Goal: Information Seeking & Learning: Learn about a topic

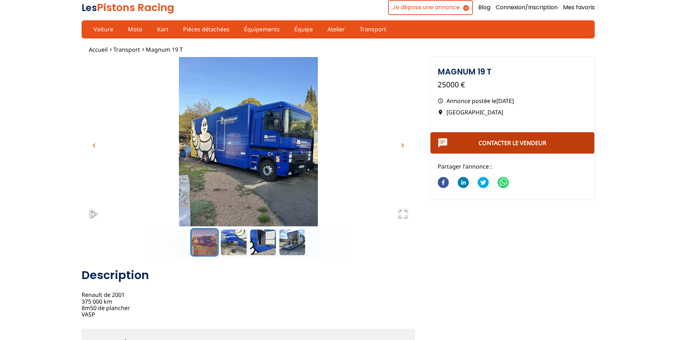
click at [508, 143] on link "Contacter le vendeur" at bounding box center [512, 143] width 68 height 8
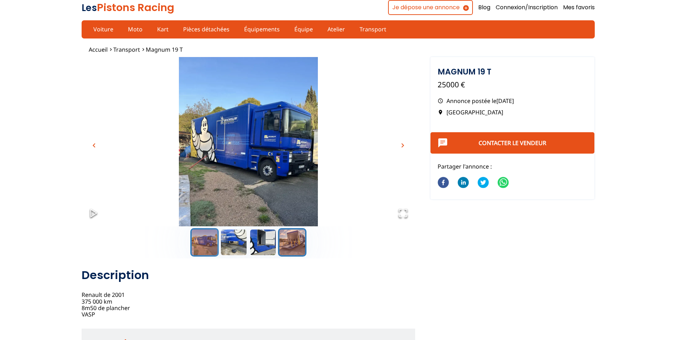
click at [294, 242] on button "Go to Slide 4" at bounding box center [292, 242] width 28 height 28
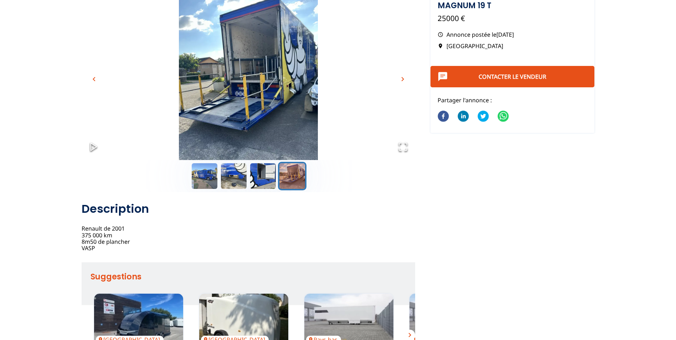
scroll to position [71, 0]
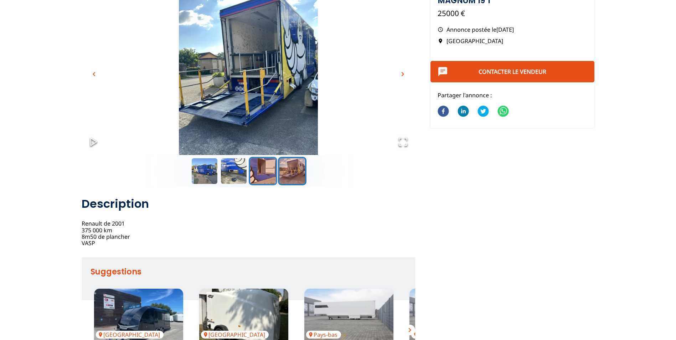
click at [268, 168] on button "Go to Slide 3" at bounding box center [263, 171] width 28 height 28
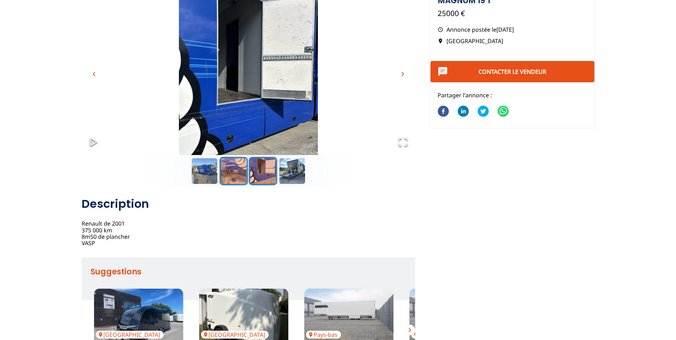
click at [232, 170] on button "Go to Slide 2" at bounding box center [233, 171] width 28 height 28
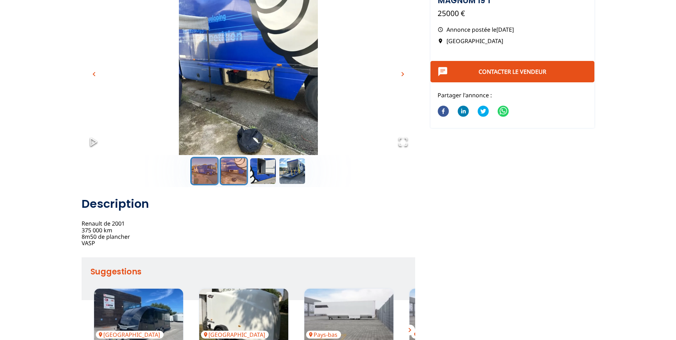
click at [204, 172] on button "Go to Slide 1" at bounding box center [204, 171] width 28 height 28
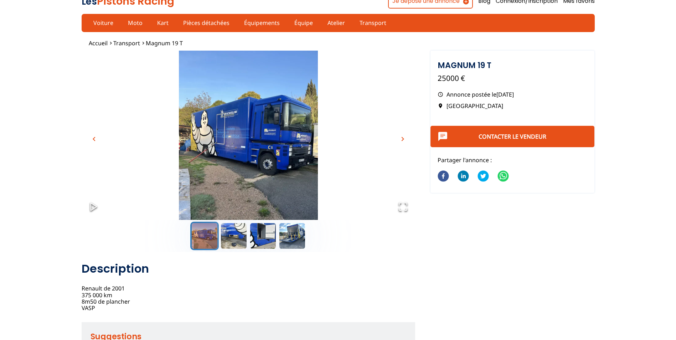
scroll to position [0, 0]
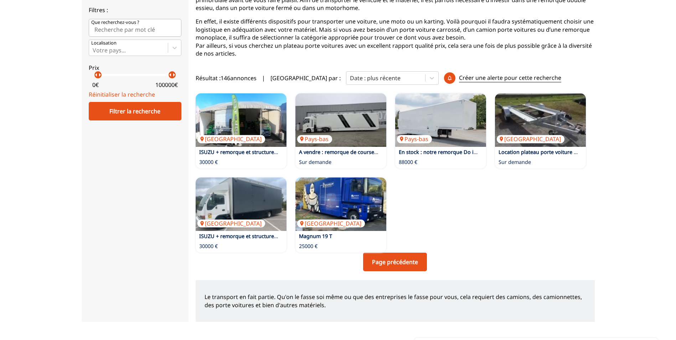
scroll to position [107, 0]
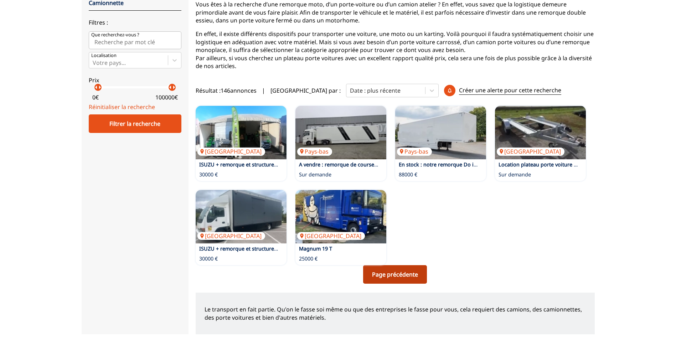
click at [406, 270] on link "Page précédente" at bounding box center [395, 274] width 64 height 19
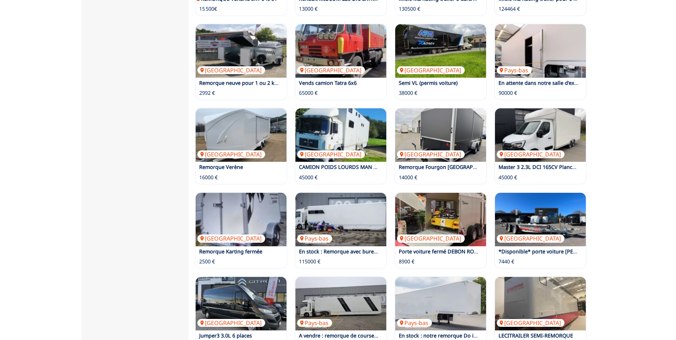
scroll to position [321, 0]
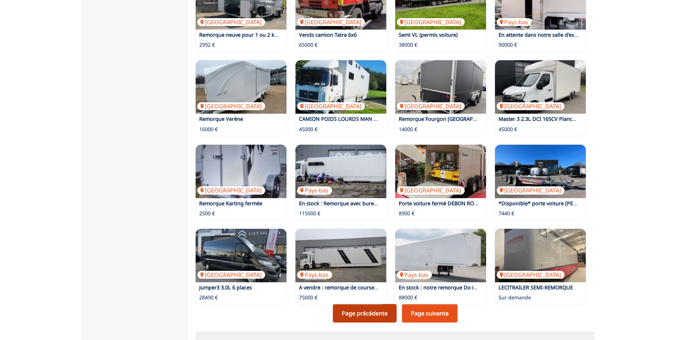
click at [369, 313] on link "Page précédente" at bounding box center [365, 313] width 64 height 19
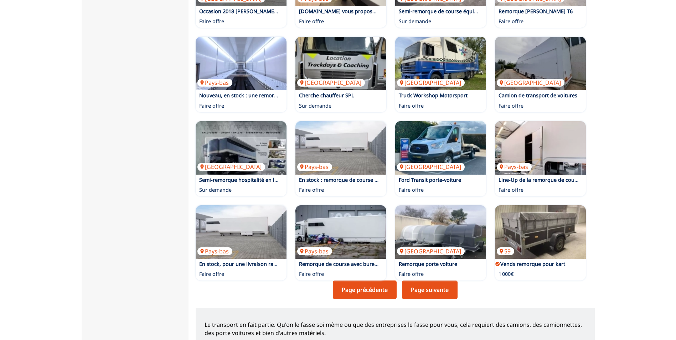
scroll to position [356, 0]
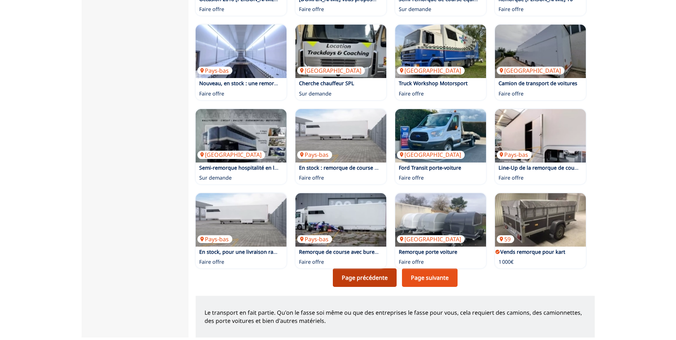
click at [360, 277] on link "Page précédente" at bounding box center [365, 277] width 64 height 19
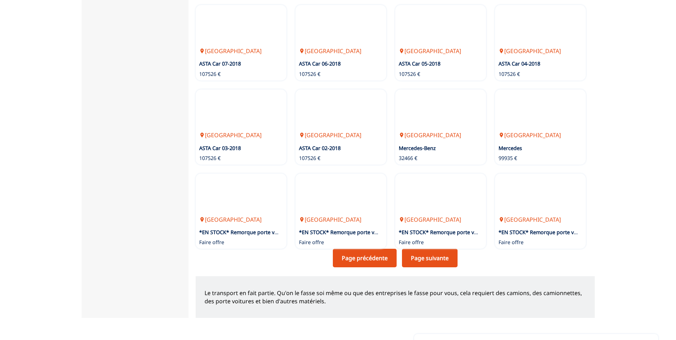
scroll to position [392, 0]
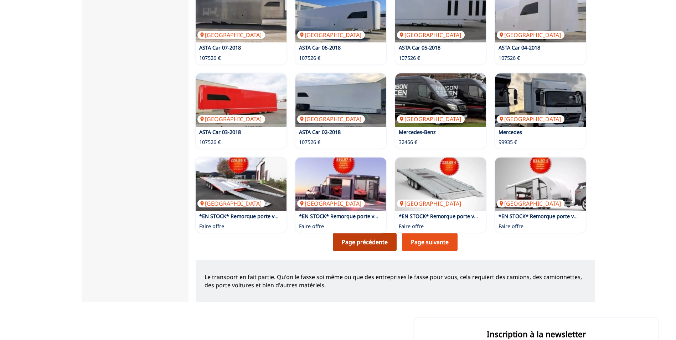
click at [367, 246] on link "Page précédente" at bounding box center [365, 242] width 64 height 19
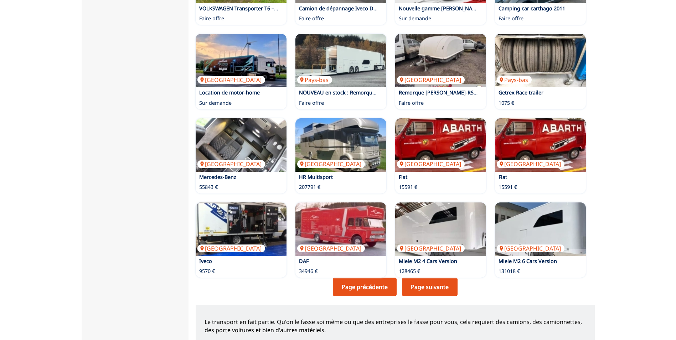
scroll to position [356, 0]
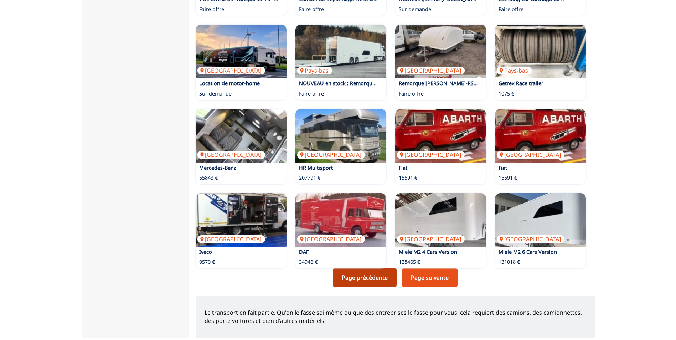
click at [378, 277] on link "Page précédente" at bounding box center [365, 277] width 64 height 19
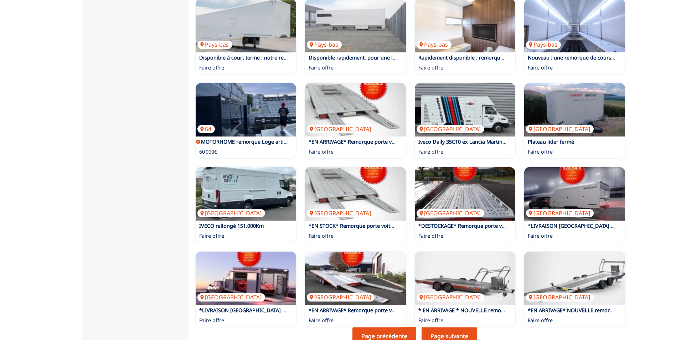
scroll to position [356, 0]
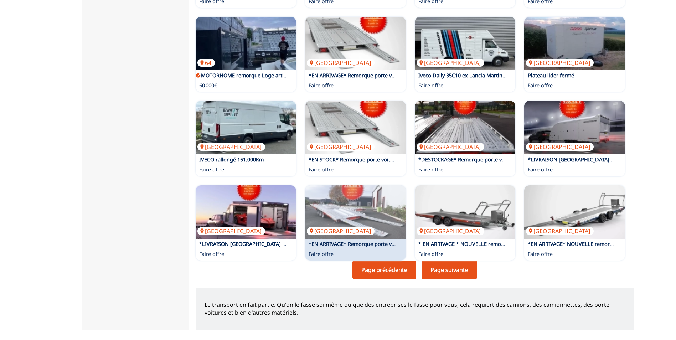
click at [384, 279] on link "Page précédente" at bounding box center [384, 269] width 64 height 19
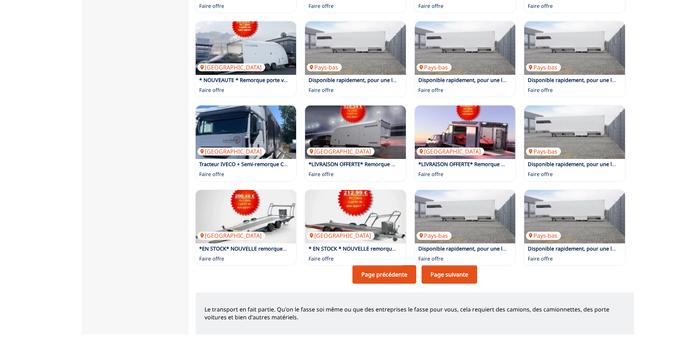
scroll to position [356, 0]
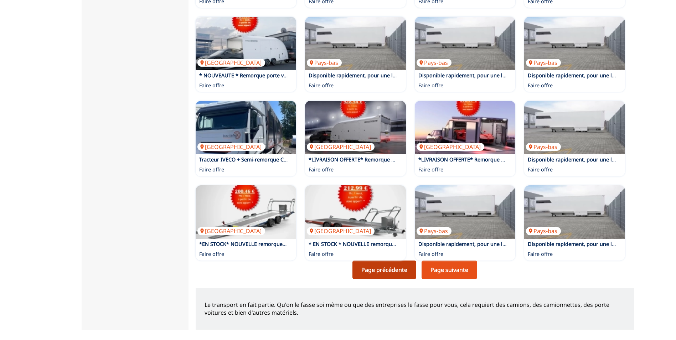
click at [383, 278] on link "Page précédente" at bounding box center [384, 269] width 64 height 19
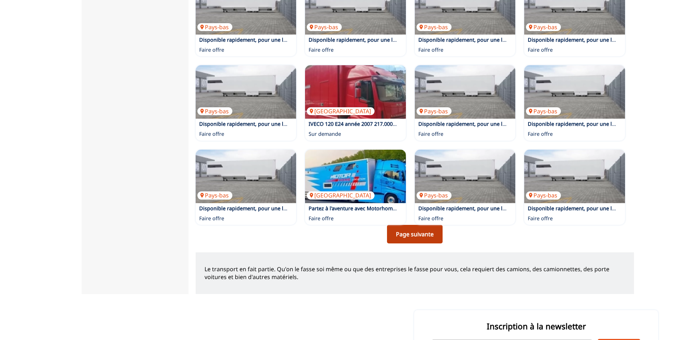
click at [420, 243] on link "Page suivante" at bounding box center [415, 234] width 56 height 19
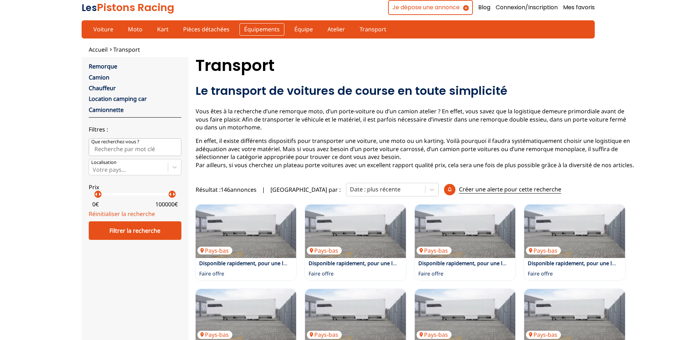
click at [265, 29] on link "Équipements" at bounding box center [261, 29] width 45 height 12
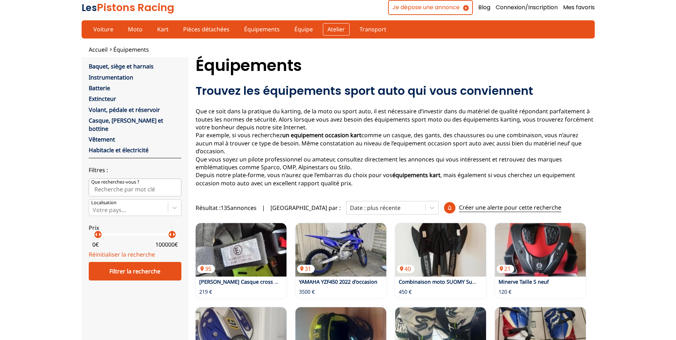
click at [331, 29] on link "Atelier" at bounding box center [336, 29] width 27 height 12
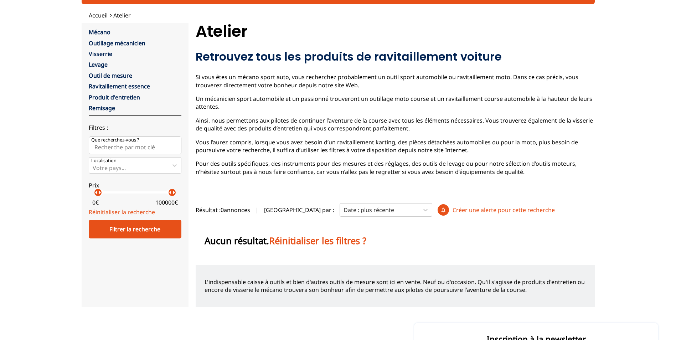
scroll to position [71, 0]
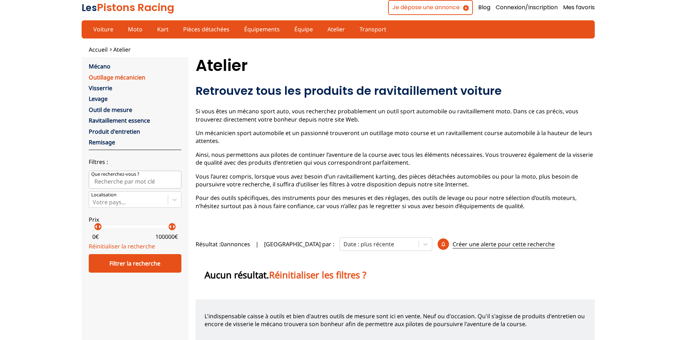
click at [94, 77] on link "Outillage mécanicien" at bounding box center [117, 77] width 57 height 8
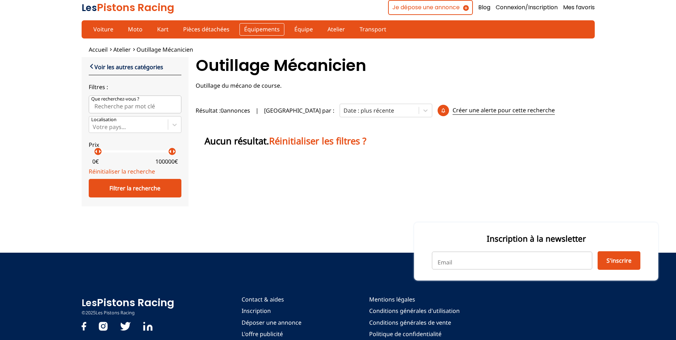
click at [268, 29] on link "Équipements" at bounding box center [261, 29] width 45 height 12
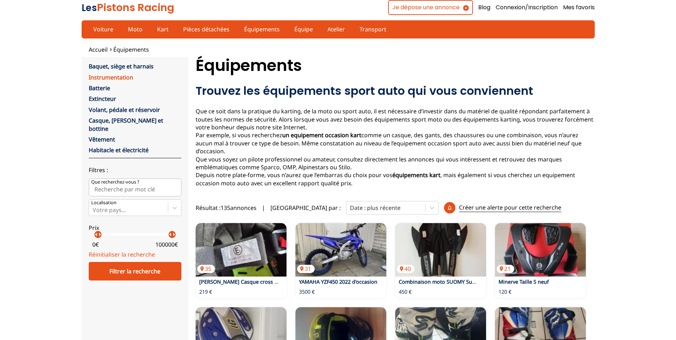
click at [120, 76] on link "Instrumentation" at bounding box center [111, 77] width 45 height 8
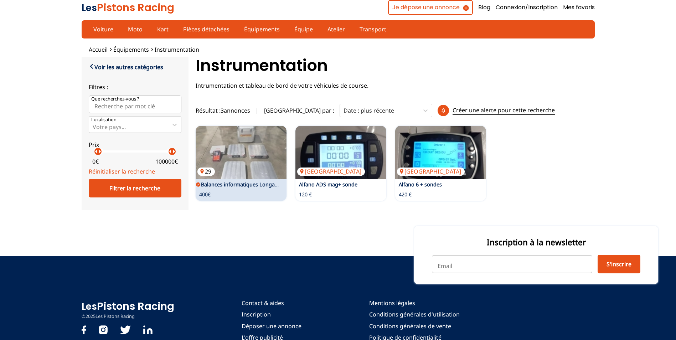
click at [230, 178] on img at bounding box center [241, 152] width 91 height 53
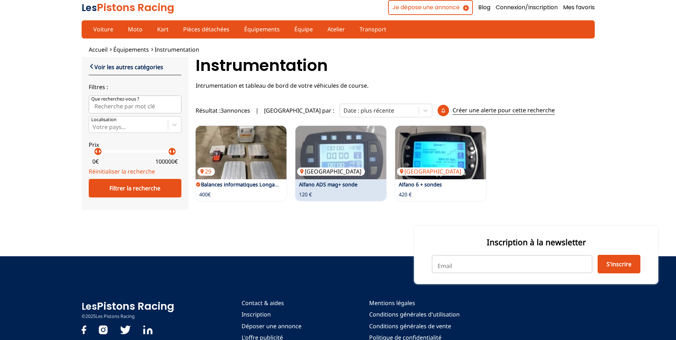
click at [346, 172] on img at bounding box center [340, 152] width 91 height 53
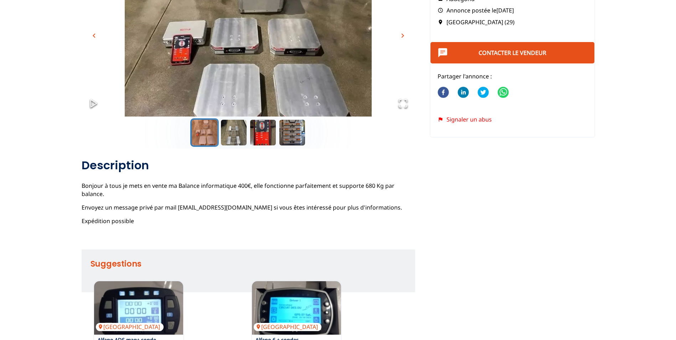
scroll to position [36, 0]
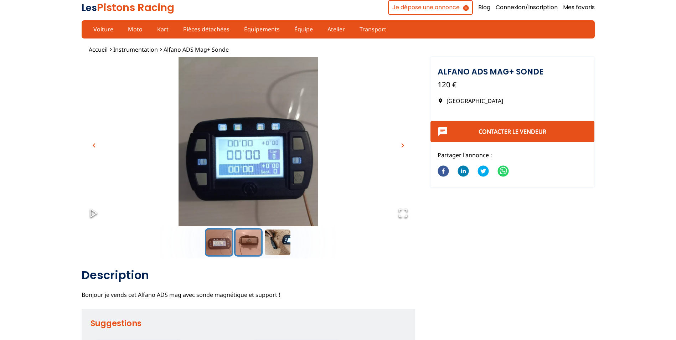
click at [240, 245] on button "Go to Slide 2" at bounding box center [248, 242] width 28 height 28
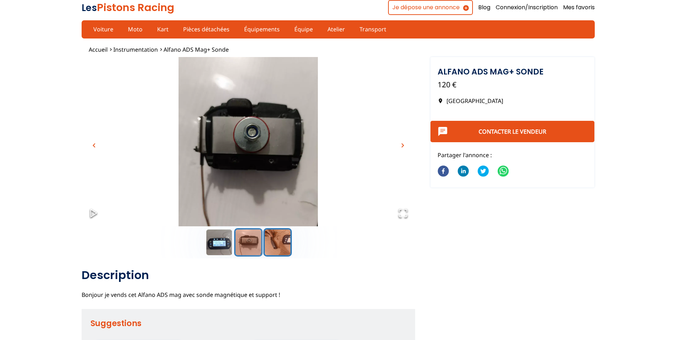
click at [280, 245] on button "Go to Slide 3" at bounding box center [277, 242] width 28 height 28
